Goal: Navigation & Orientation: Find specific page/section

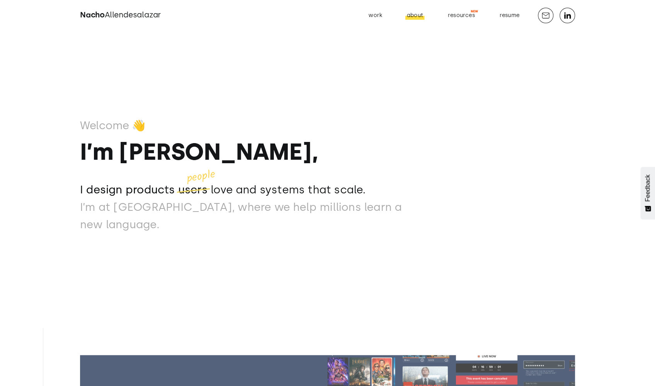
click at [412, 15] on div "about" at bounding box center [415, 15] width 16 height 10
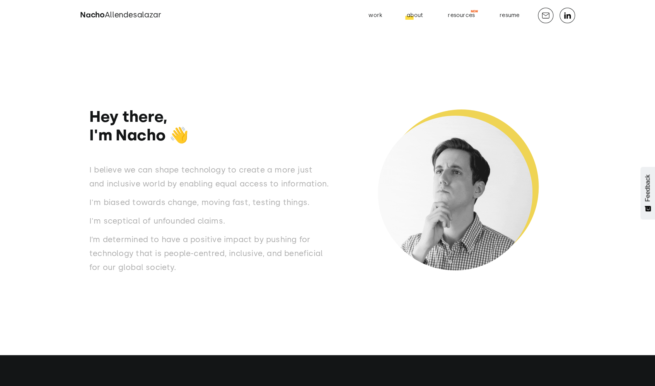
click at [414, 15] on div "about" at bounding box center [415, 15] width 16 height 10
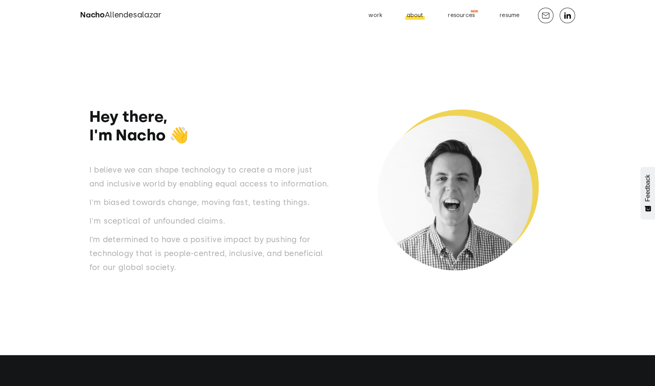
click at [414, 15] on div "about" at bounding box center [415, 15] width 16 height 10
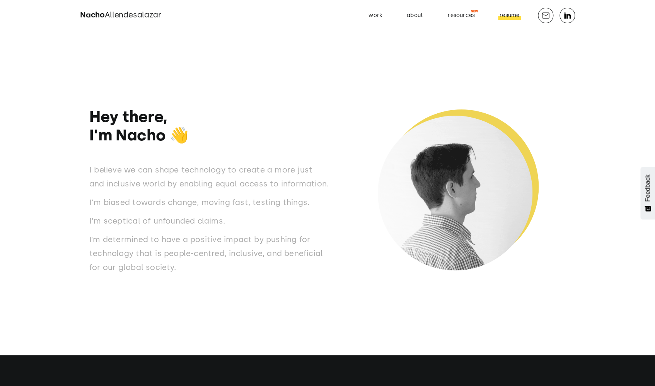
click at [507, 16] on div "resume" at bounding box center [510, 15] width 20 height 10
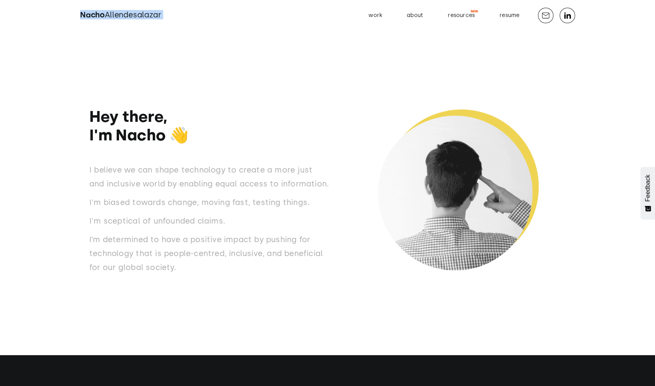
drag, startPoint x: 72, startPoint y: 13, endPoint x: 82, endPoint y: 17, distance: 11.1
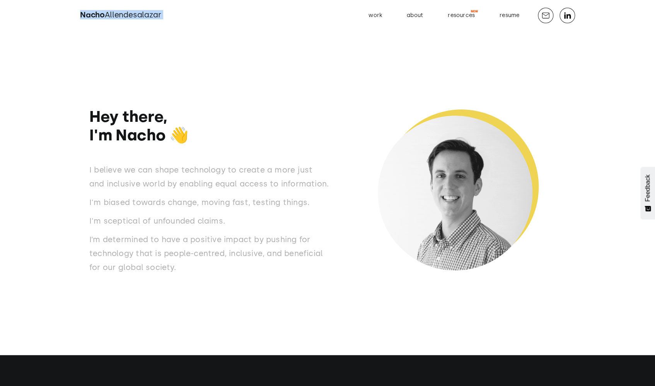
click at [82, 17] on div "[PERSON_NAME] work about resources resume" at bounding box center [327, 15] width 655 height 31
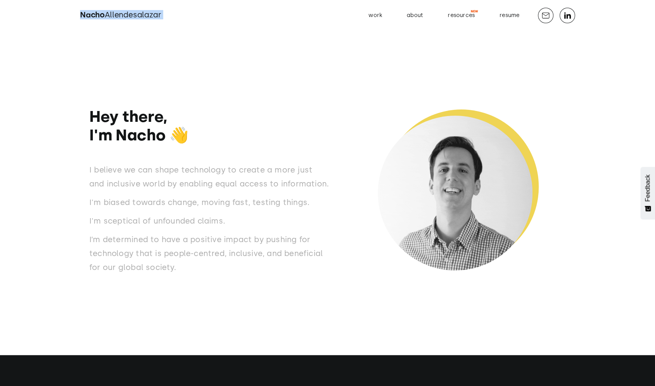
copy h2 "[PERSON_NAME]"
